Goal: Find specific page/section: Find specific page/section

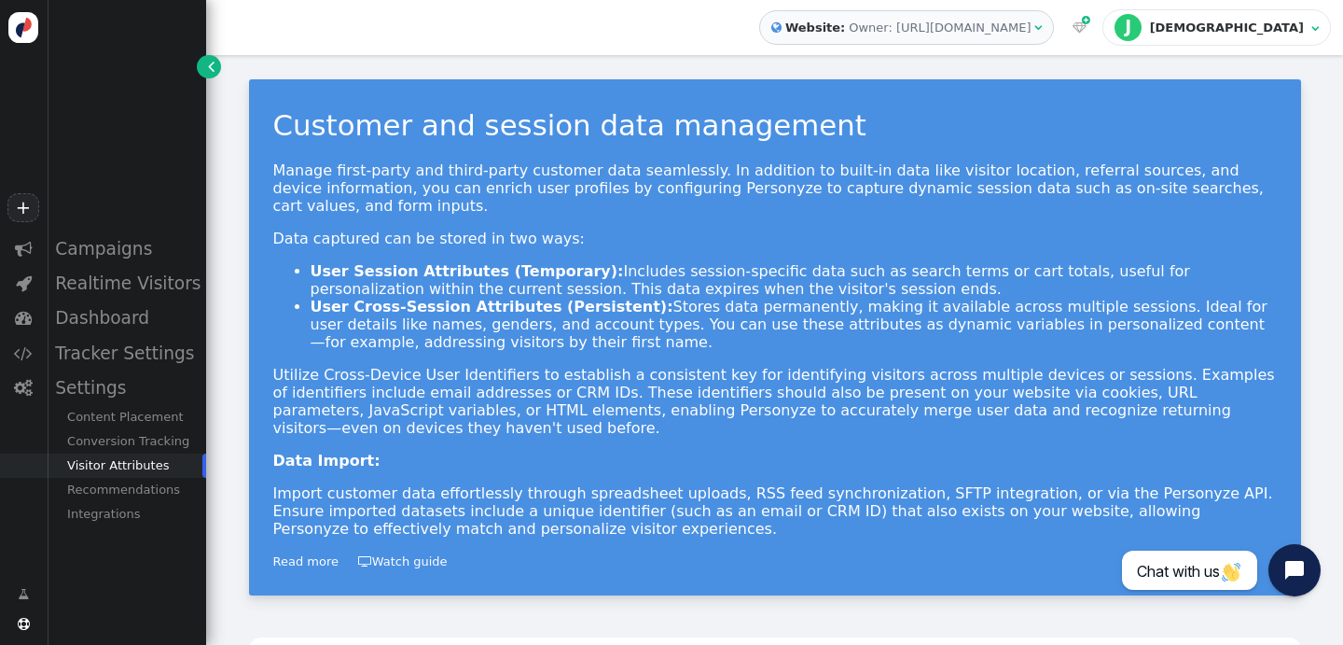
scroll to position [778, 0]
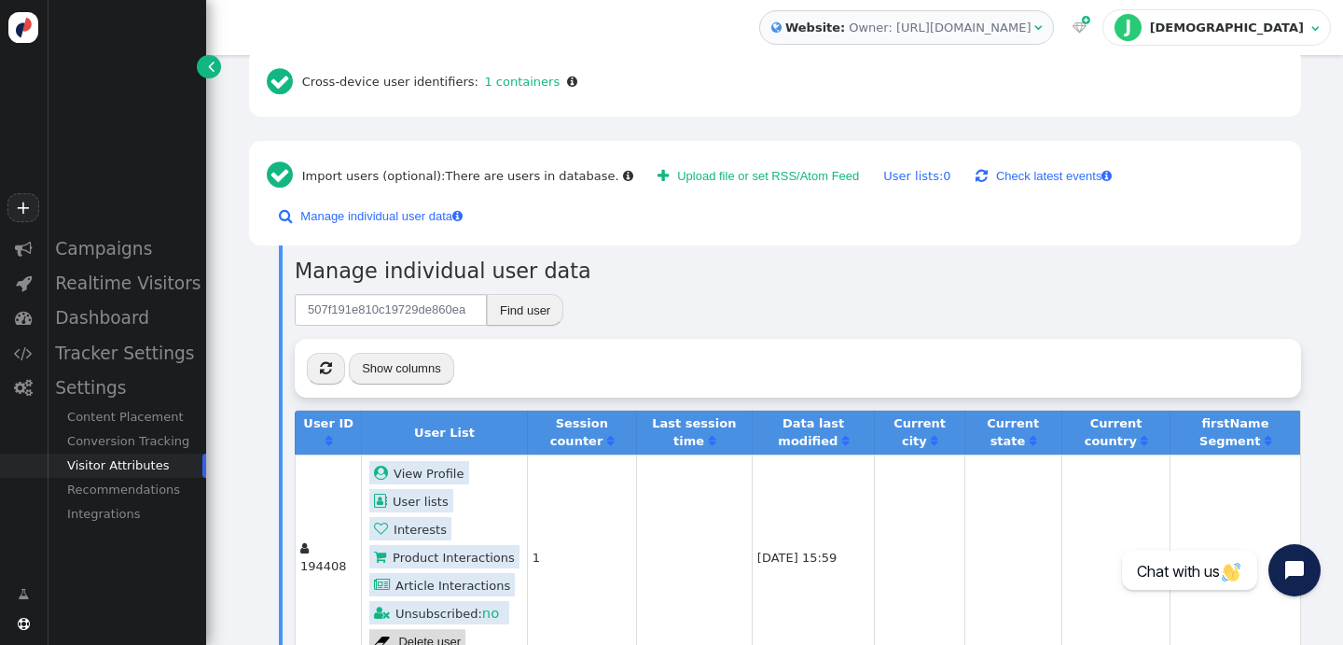
click at [442, 461] on link " View Profile" at bounding box center [419, 472] width 100 height 23
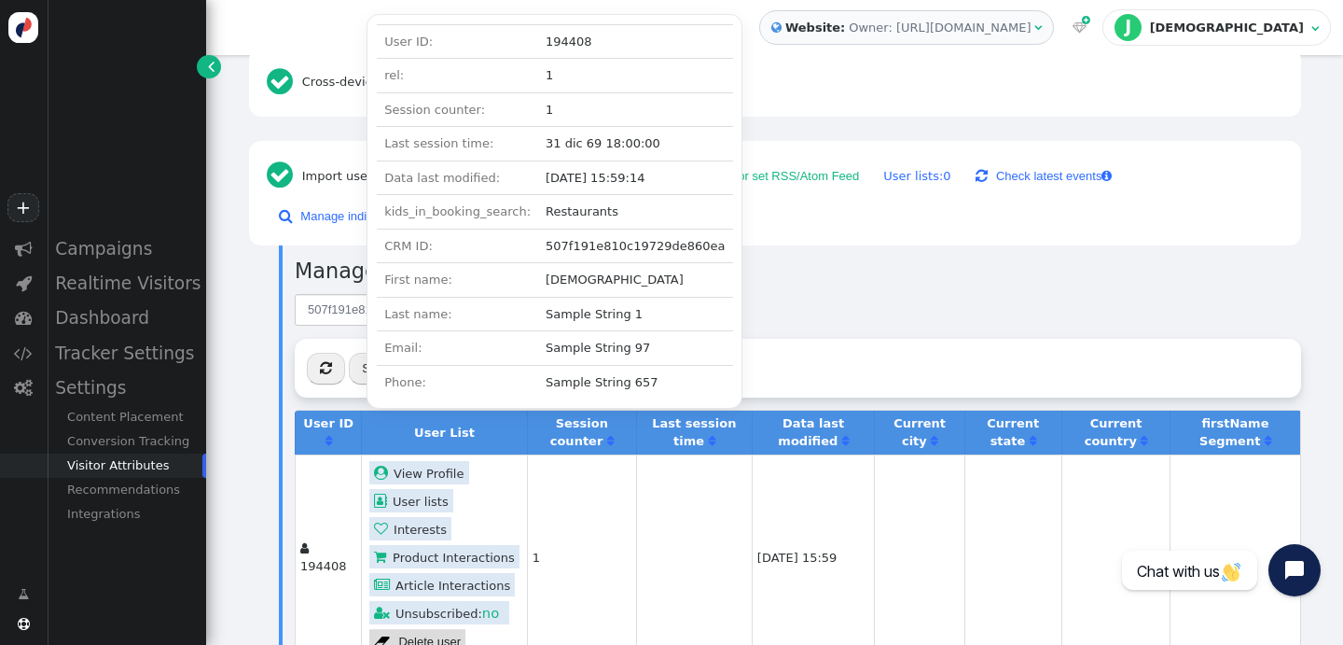
click at [433, 489] on link " User lists" at bounding box center [411, 500] width 84 height 23
click at [489, 487] on div " User lists" at bounding box center [444, 501] width 155 height 28
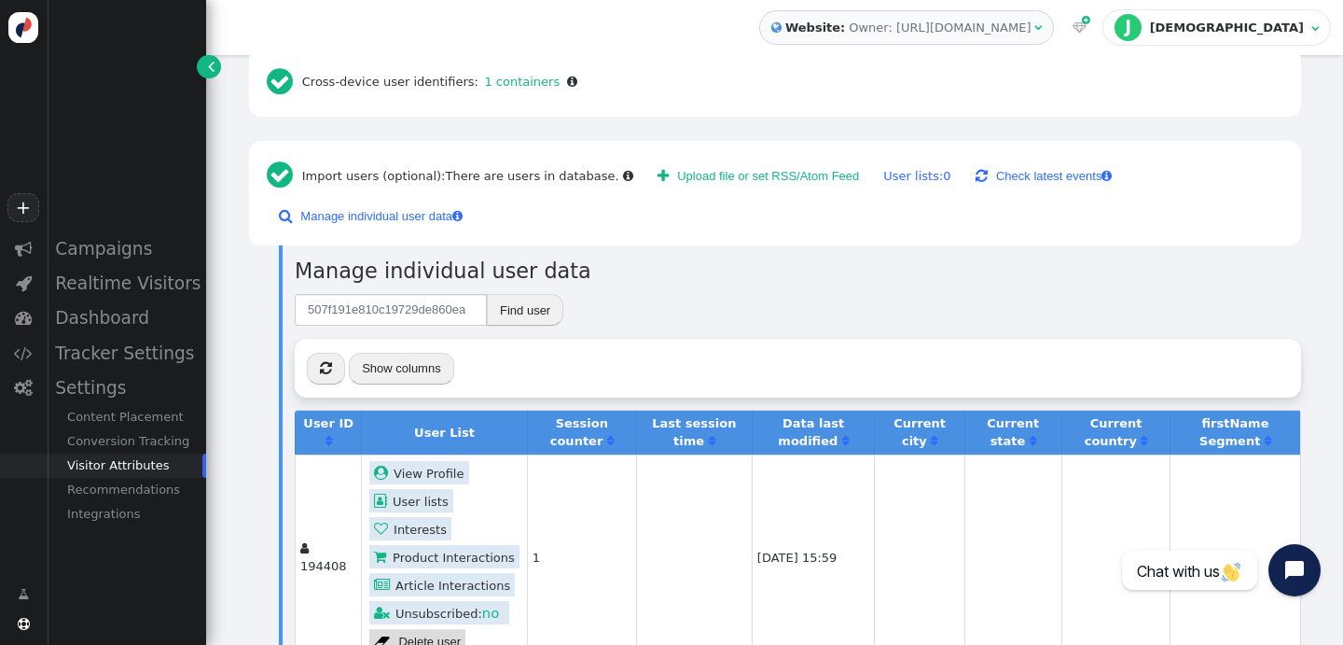
click at [424, 489] on link " User lists" at bounding box center [411, 500] width 84 height 23
click at [420, 517] on link " Interests" at bounding box center [410, 528] width 82 height 23
click at [499, 487] on div " User lists" at bounding box center [444, 501] width 155 height 28
click at [479, 545] on link " Product Interactions" at bounding box center [444, 556] width 150 height 23
click at [504, 487] on div " User lists" at bounding box center [444, 501] width 155 height 28
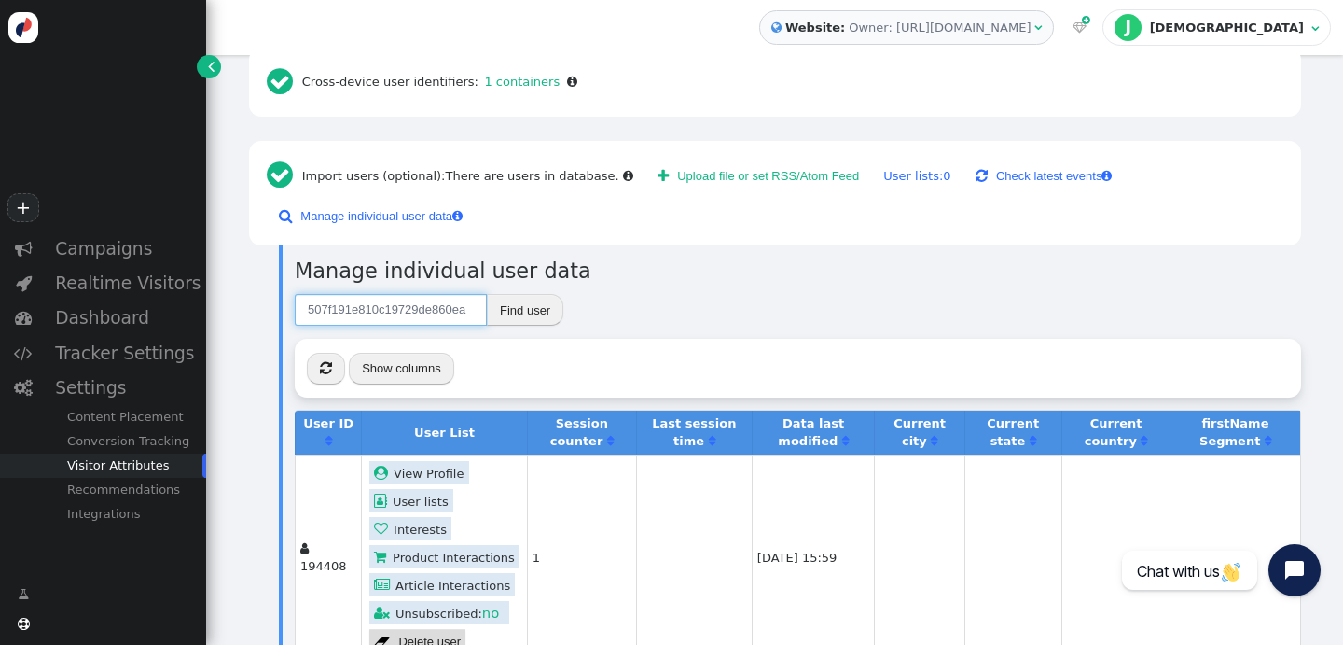
click at [440, 294] on input "507f191e810c19729de860ea" at bounding box center [391, 310] width 192 height 32
paste input "3d6d9e73-8322-4b35-8dd2-b8449c7820a1"
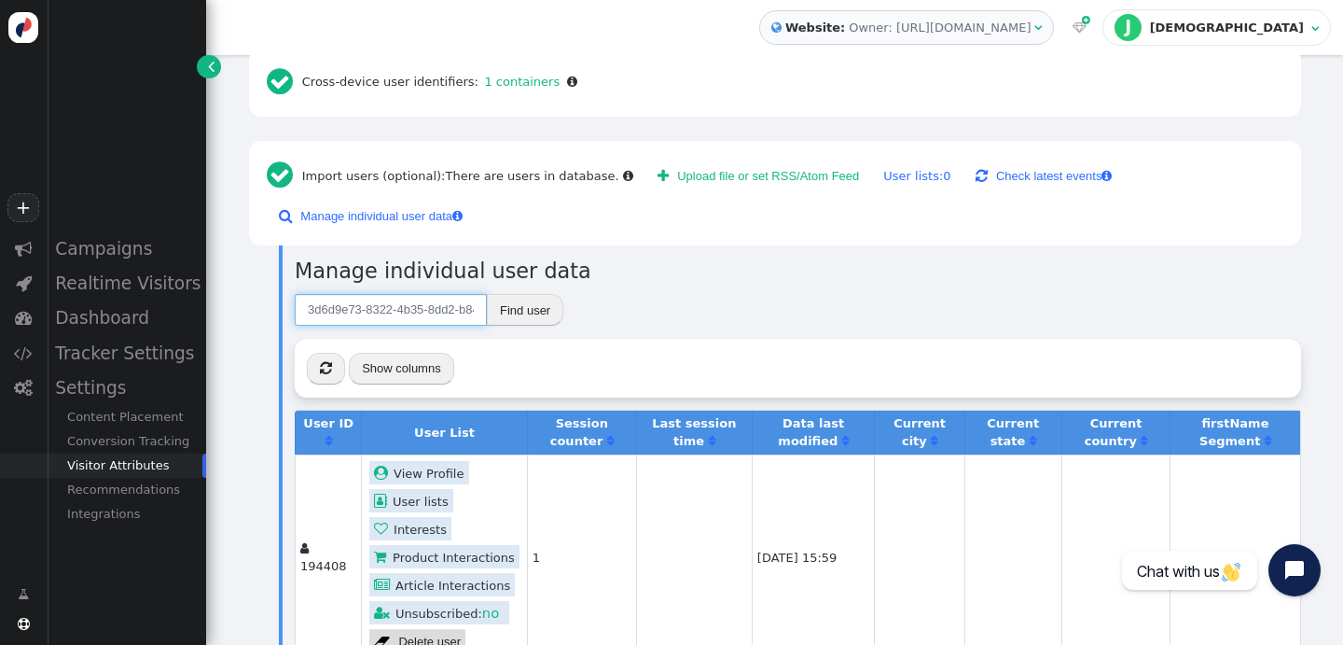
scroll to position [0, 64]
click at [514, 294] on button "Find user" at bounding box center [525, 310] width 77 height 32
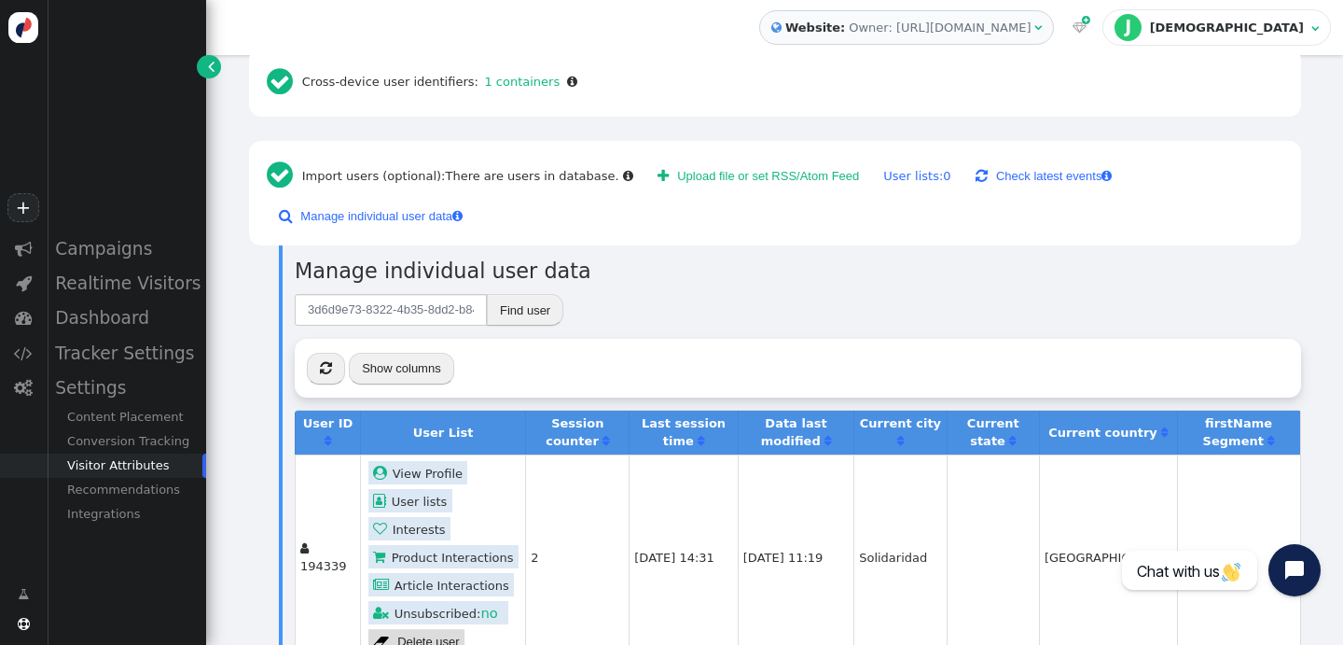
click at [439, 461] on link " View Profile" at bounding box center [419, 472] width 100 height 23
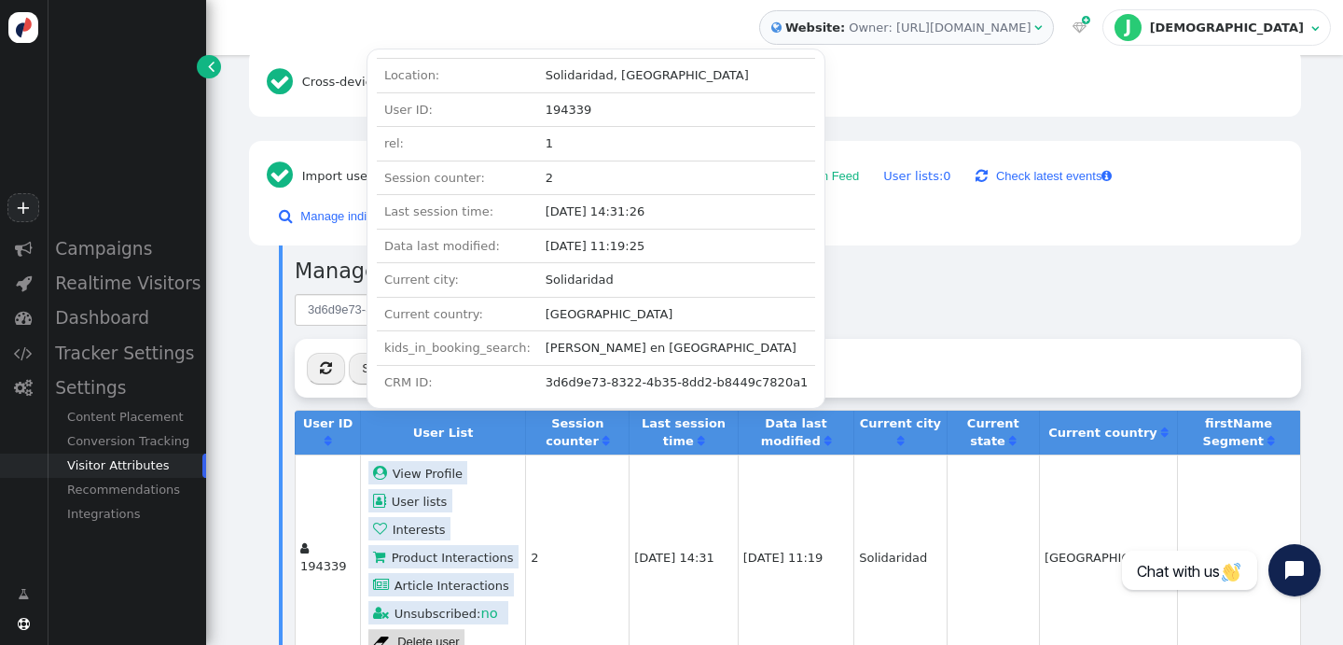
click at [1025, 256] on h3 "Manage individual user data" at bounding box center [798, 272] width 1007 height 32
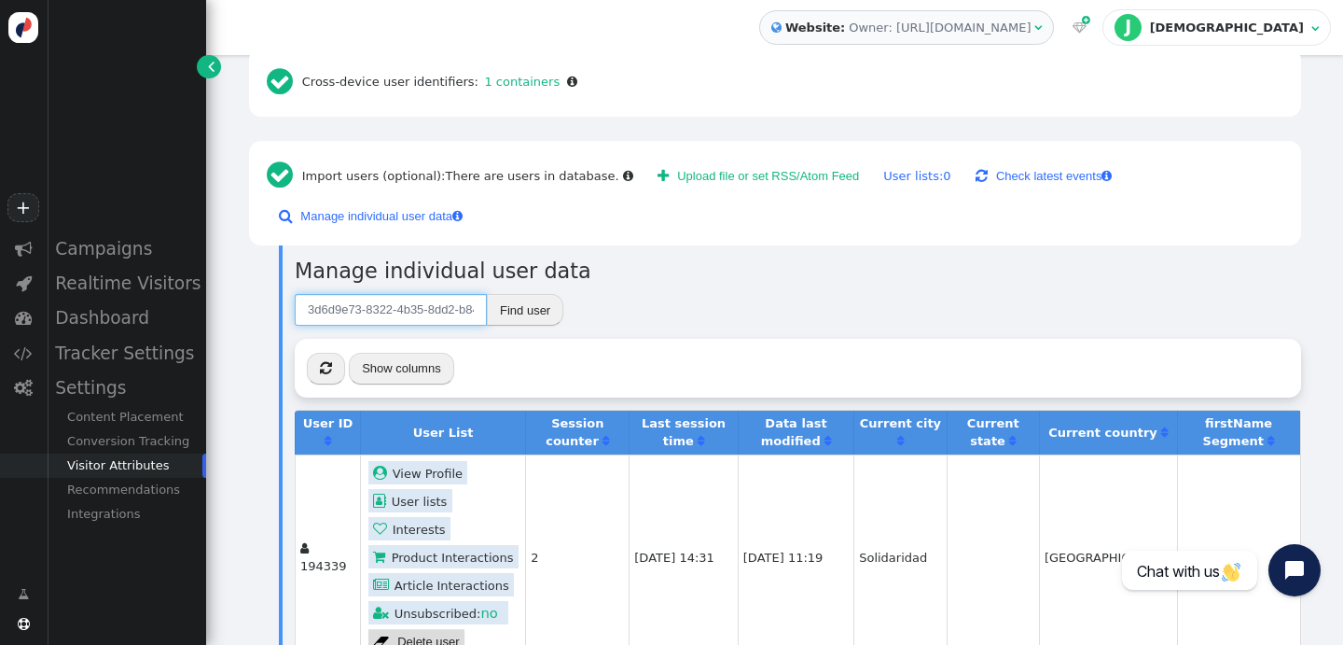
click at [352, 294] on input "3d6d9e73-8322-4b35-8dd2-b8449c7820a1" at bounding box center [391, 310] width 192 height 32
paste input "e0a76756-0363-46c8-aaaf-65cb4c4c7f8f"
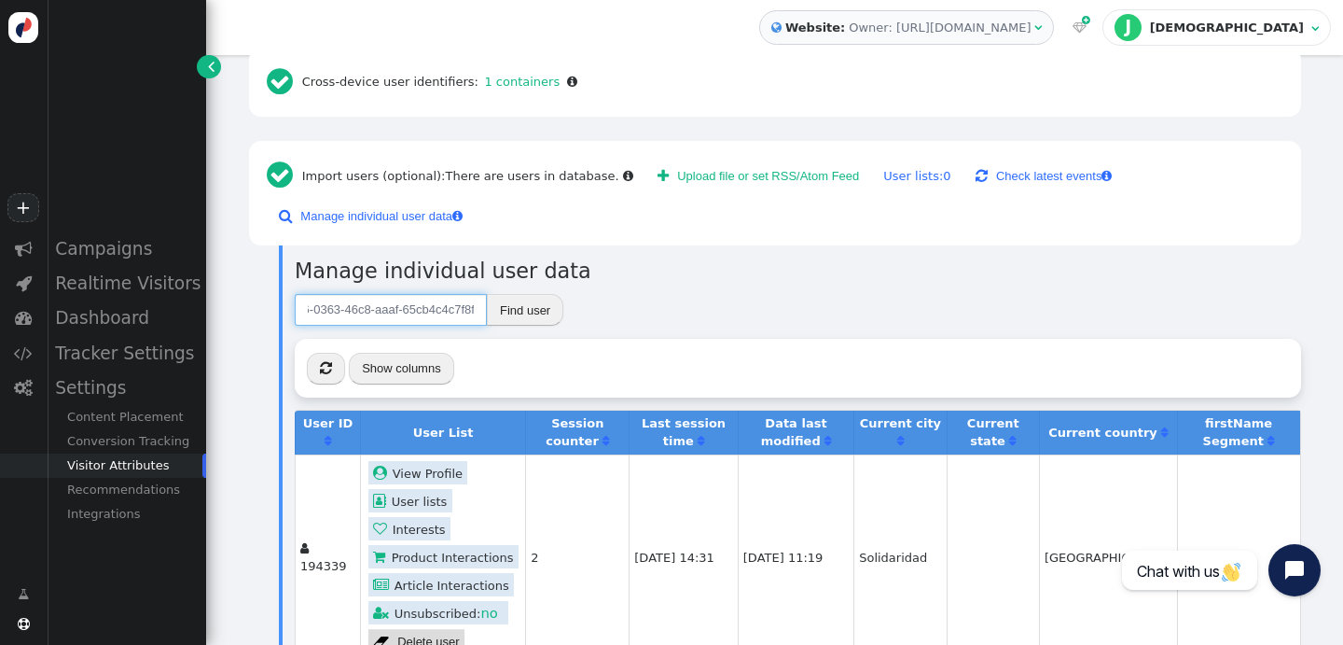
type input "e0a76756-0363-46c8-aaaf-65cb4c4c7f8f"
click at [513, 294] on button "Find user" at bounding box center [525, 310] width 77 height 32
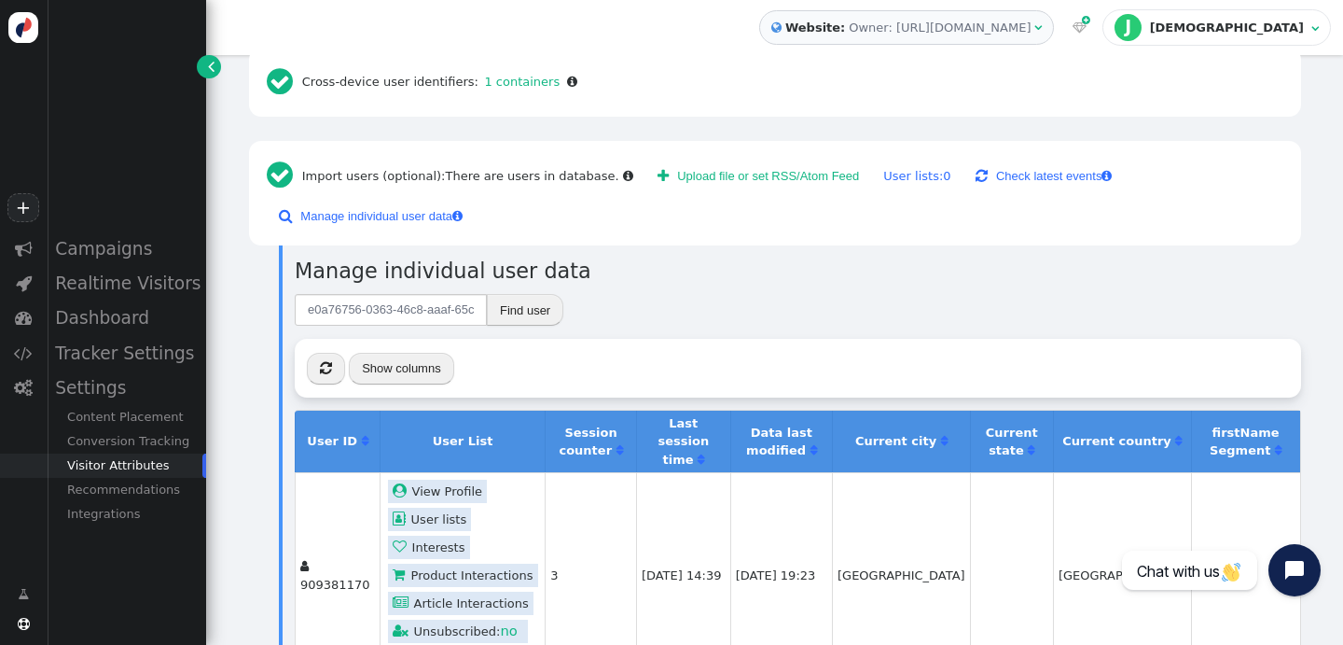
click at [439, 480] on link " View Profile" at bounding box center [438, 491] width 100 height 23
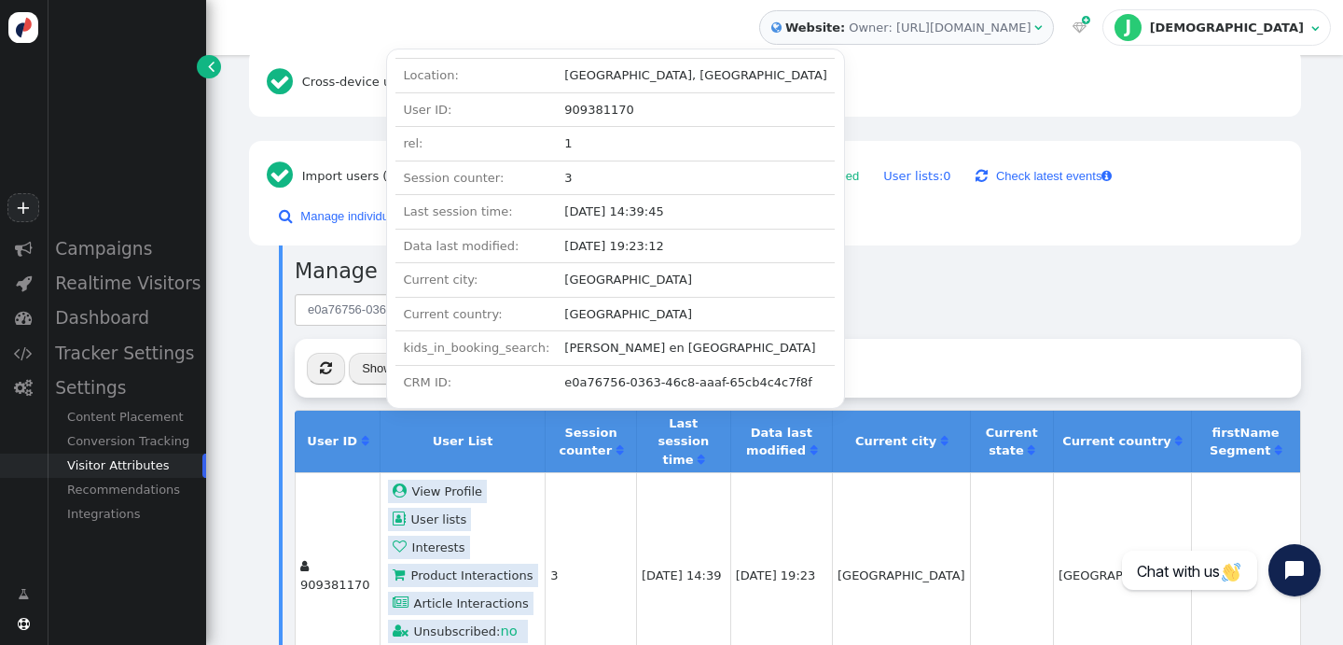
click at [1064, 293] on div "e0a76756-0363-46c8-aaaf-65cb4c4c7f8f Find user  « ◂ 1 ▸ » Show columns User ID…" at bounding box center [798, 485] width 1007 height 385
